Goal: Task Accomplishment & Management: Manage account settings

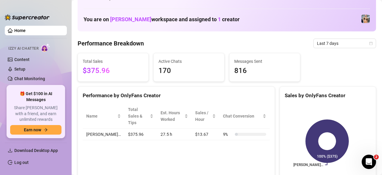
scroll to position [24, 0]
click at [29, 160] on link "Log out" at bounding box center [21, 162] width 14 height 5
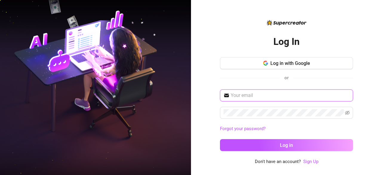
click at [268, 98] on input "text" at bounding box center [290, 95] width 119 height 7
type input "[EMAIL_ADDRESS][DOMAIN_NAME]"
click at [220, 139] on button "Log in" at bounding box center [286, 145] width 133 height 12
